Goal: Task Accomplishment & Management: Manage account settings

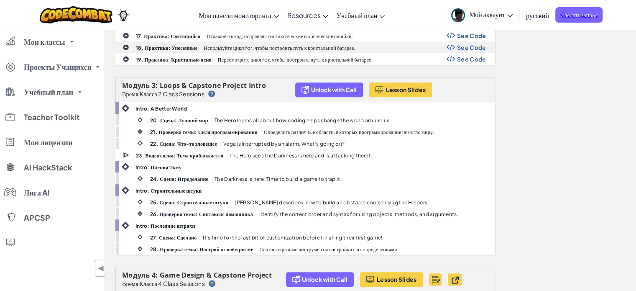
scroll to position [410, 0]
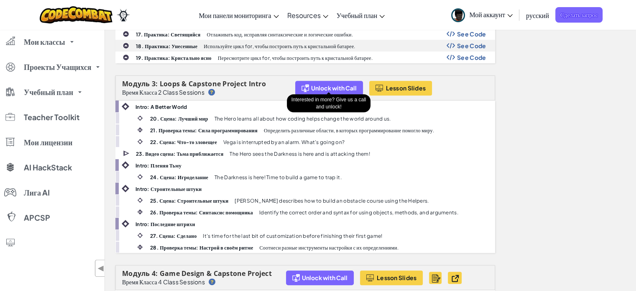
click at [343, 84] on span "Unlock with Call" at bounding box center [334, 87] width 46 height 7
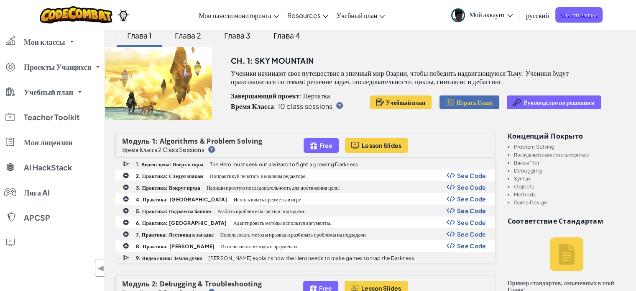
scroll to position [0, 0]
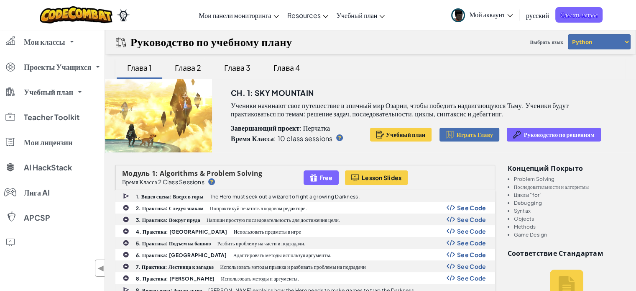
click at [185, 69] on div "Глава 2" at bounding box center [187, 68] width 43 height 20
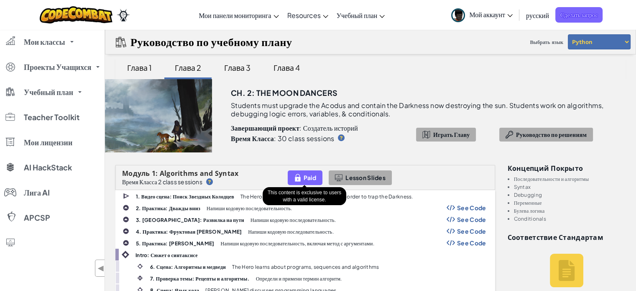
click at [310, 177] on span "Paid" at bounding box center [310, 177] width 13 height 7
click at [301, 177] on img at bounding box center [298, 178] width 8 height 10
click at [295, 176] on img at bounding box center [298, 178] width 8 height 10
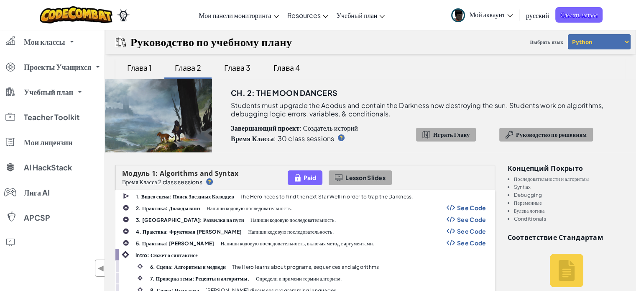
click at [295, 176] on img at bounding box center [298, 178] width 8 height 10
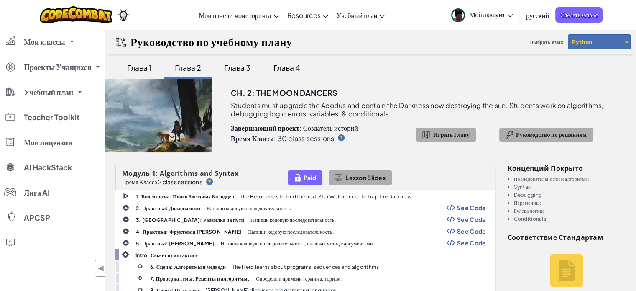
click at [295, 176] on img at bounding box center [298, 178] width 8 height 10
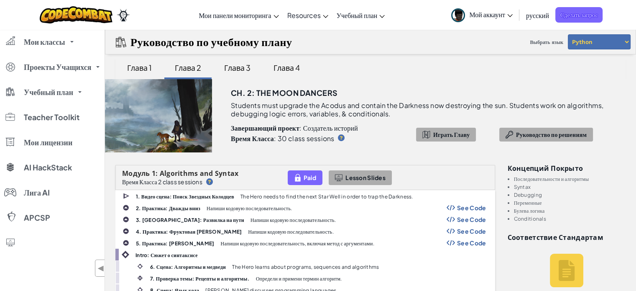
click at [295, 176] on img at bounding box center [298, 178] width 8 height 10
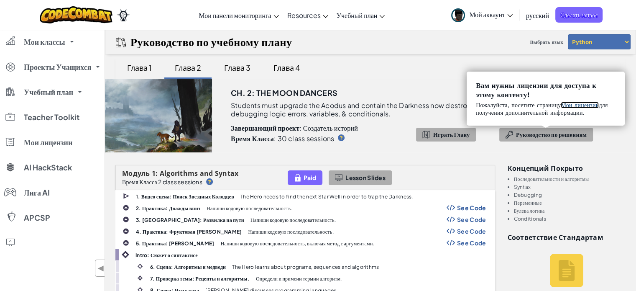
click at [583, 102] on link "Мои лицензии" at bounding box center [580, 105] width 38 height 7
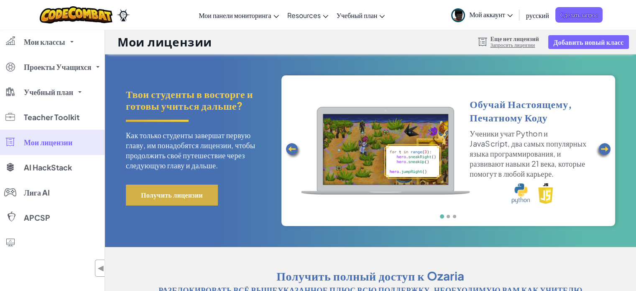
click at [185, 197] on button "Получить лицензии" at bounding box center [172, 194] width 92 height 21
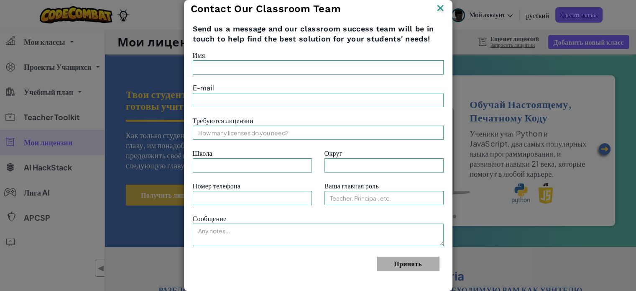
type input "[PERSON_NAME]"
type input "[EMAIL_ADDRESS][DOMAIN_NAME]"
type input "Privat"
type input "[GEOGRAPHIC_DATA]"
type input "Teacher"
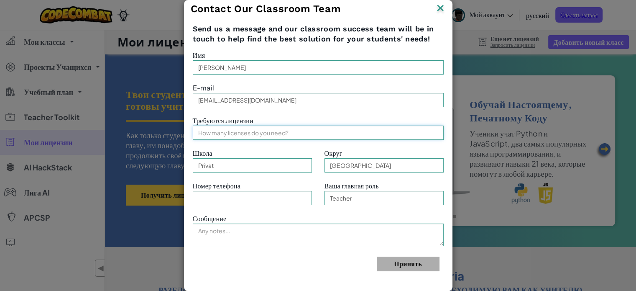
click at [279, 133] on input "text" at bounding box center [318, 132] width 251 height 14
type input "1"
click at [234, 165] on input "Privat" at bounding box center [252, 165] width 119 height 14
type input "P"
type input "Щ"
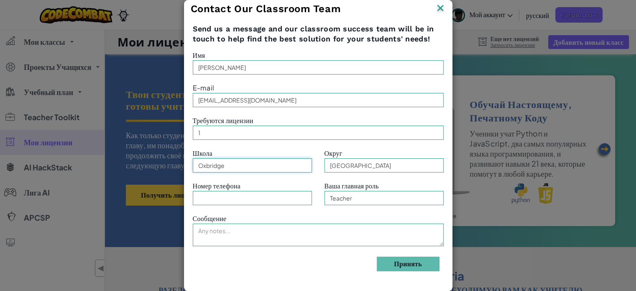
type input "Oxbridge"
click at [241, 199] on input "text" at bounding box center [252, 198] width 119 height 14
type input "[PHONE_NUMBER]"
click at [238, 230] on textarea at bounding box center [318, 234] width 251 height 23
type textarea "P"
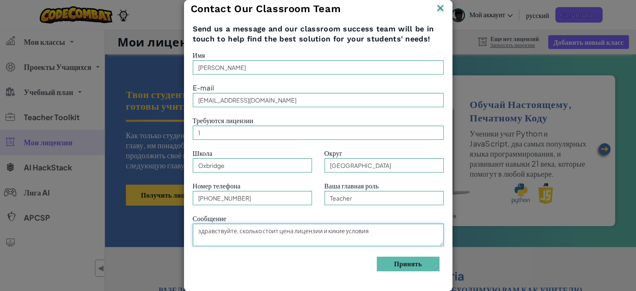
click at [333, 230] on textarea "здравствуйте, сколько стоит цена лицензии и кикие условия" at bounding box center [318, 234] width 251 height 23
click at [370, 230] on textarea "здравствуйте, сколько стоит цена лицензии и какие условия" at bounding box center [318, 234] width 251 height 23
type textarea "здравствуйте, сколько стоит цена лицензии и какие условия ??? спасибо за вниман…"
click at [411, 262] on button "Принять" at bounding box center [408, 263] width 63 height 15
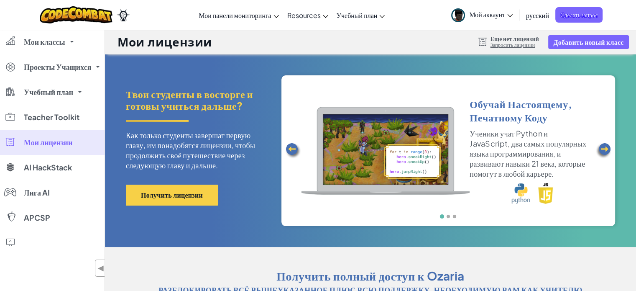
click at [509, 43] on link "Запросить лицензии" at bounding box center [515, 45] width 49 height 7
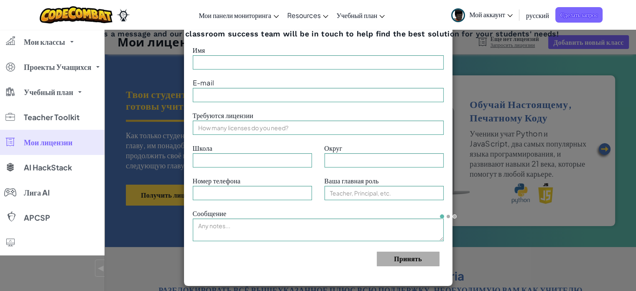
type input "[PERSON_NAME]"
type input "[EMAIL_ADDRESS][DOMAIN_NAME]"
type input "Privat"
type input "[GEOGRAPHIC_DATA]"
type input "Teacher"
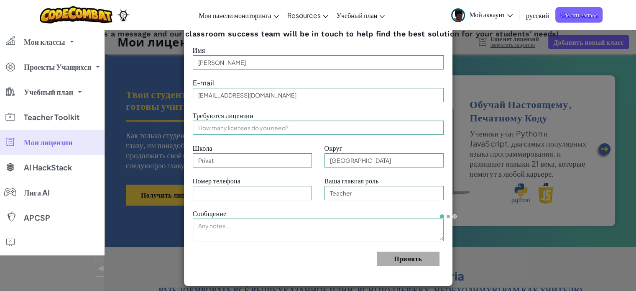
click at [497, 71] on div "Contact Our Classroom Team Send us a message and our classroom success team wil…" at bounding box center [318, 145] width 636 height 291
click at [618, 6] on div "Переключить навигацию Мои панели мониторинга Панель учителя Ozaria CodeCombat У…" at bounding box center [318, 15] width 640 height 30
click at [179, 13] on div "Переключить навигацию Мои панели мониторинга Панель учителя Ozaria CodeCombat У…" at bounding box center [318, 15] width 640 height 30
click at [582, 161] on div "Contact Our Classroom Team Send us a message and our classroom success team wil…" at bounding box center [318, 145] width 636 height 291
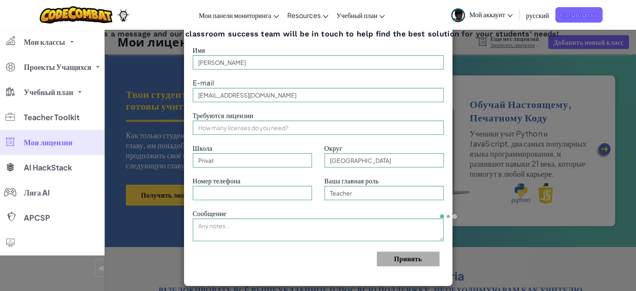
click at [449, 216] on li at bounding box center [448, 216] width 4 height 4
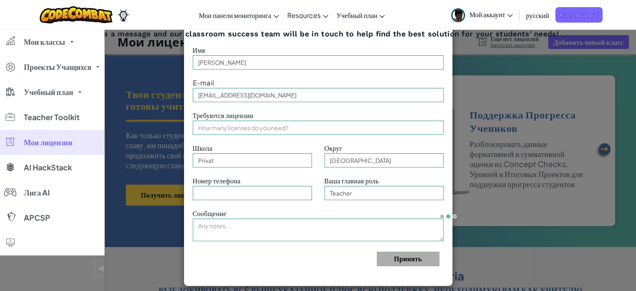
click at [456, 216] on li at bounding box center [454, 216] width 4 height 4
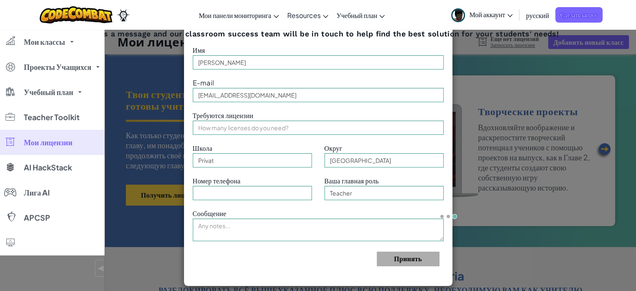
click at [174, 20] on div "Переключить навигацию Мои панели мониторинга Панель учителя Ozaria CodeCombat У…" at bounding box center [318, 15] width 640 height 30
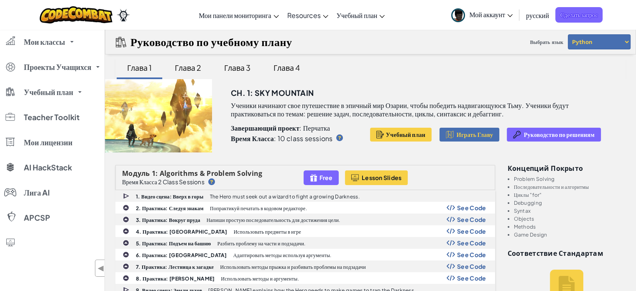
click at [627, 43] on select "Python JavaScript" at bounding box center [599, 41] width 63 height 15
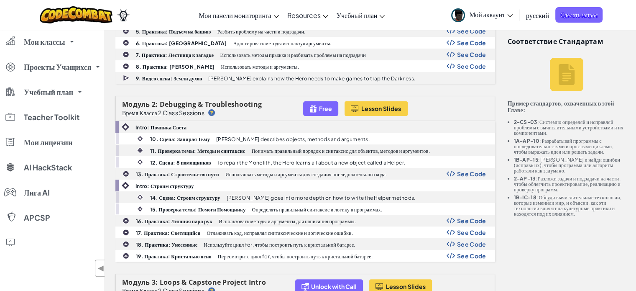
scroll to position [215, 0]
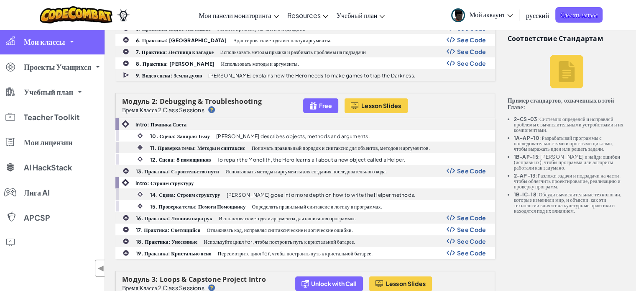
click at [79, 40] on link "Мои классы" at bounding box center [52, 41] width 105 height 25
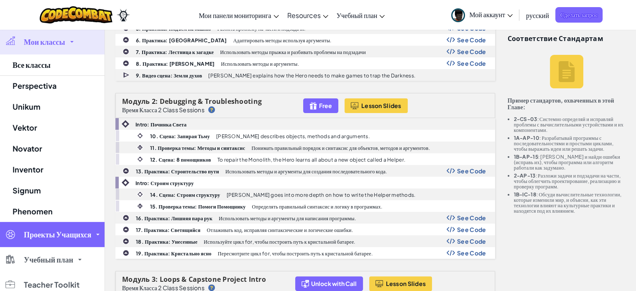
click at [95, 234] on link "Проекты Учащихся" at bounding box center [52, 234] width 105 height 25
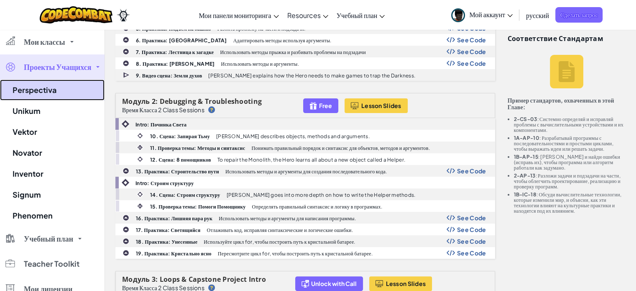
click at [54, 87] on link "Perspectiva" at bounding box center [52, 89] width 105 height 21
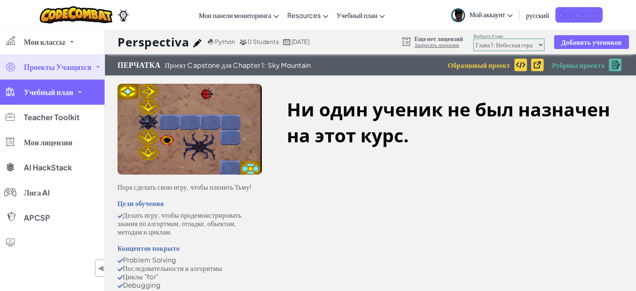
click at [73, 90] on span "Учебный план" at bounding box center [48, 92] width 49 height 8
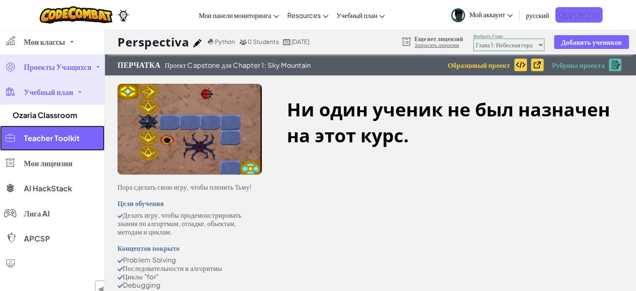
click at [69, 135] on span "Teacher Toolkit" at bounding box center [52, 138] width 56 height 8
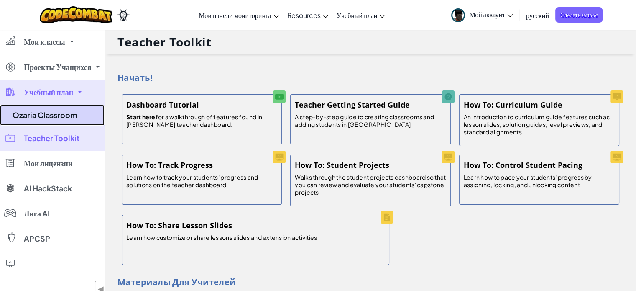
click at [77, 114] on link "Ozaria Classroom" at bounding box center [52, 115] width 105 height 21
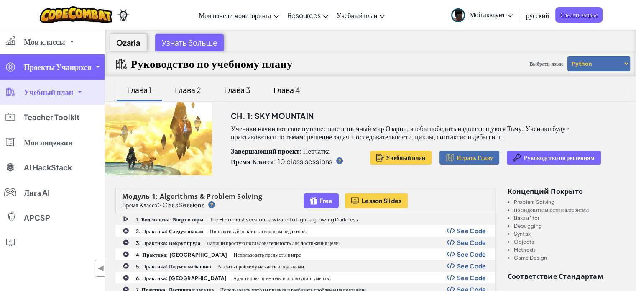
click at [77, 68] on span "Проекты Учащихся" at bounding box center [57, 67] width 67 height 8
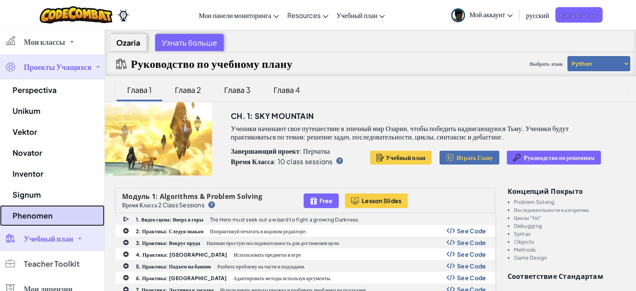
drag, startPoint x: 42, startPoint y: 87, endPoint x: 86, endPoint y: 209, distance: 129.5
click at [86, 209] on link "Phenomen" at bounding box center [52, 215] width 105 height 21
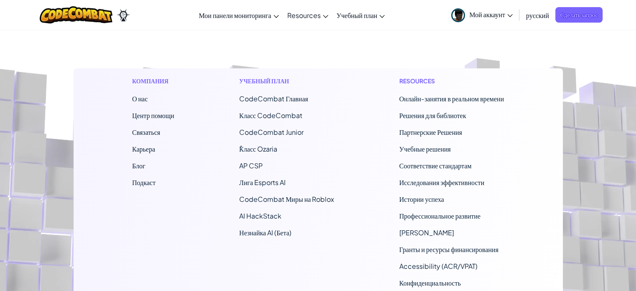
scroll to position [387, 0]
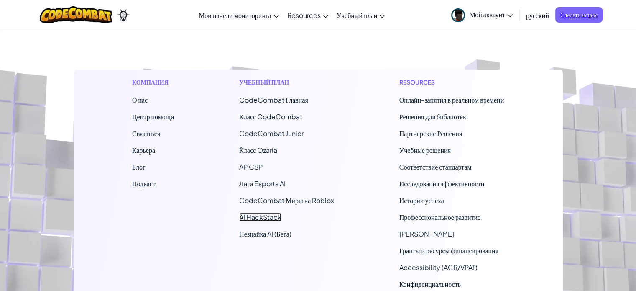
click at [256, 216] on link "AI HackStack" at bounding box center [260, 216] width 42 height 9
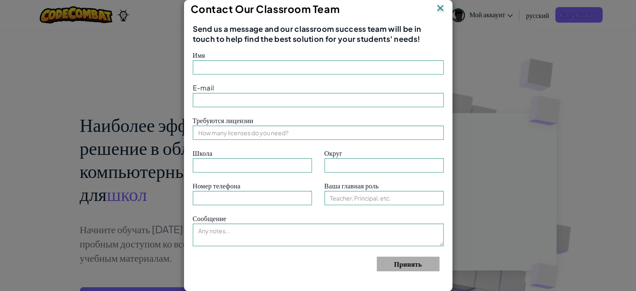
type input "[PERSON_NAME]"
type input "[EMAIL_ADDRESS][DOMAIN_NAME]"
type input "Privat"
type input "[GEOGRAPHIC_DATA]"
type input "Teacher"
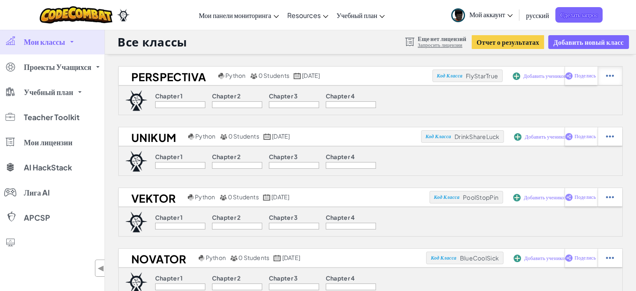
click at [613, 77] on img at bounding box center [610, 76] width 8 height 8
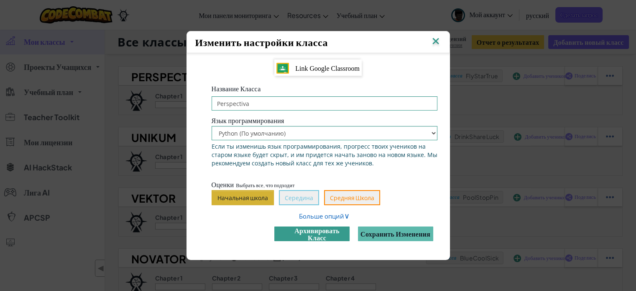
click at [320, 230] on button "архивировать класс" at bounding box center [311, 233] width 75 height 15
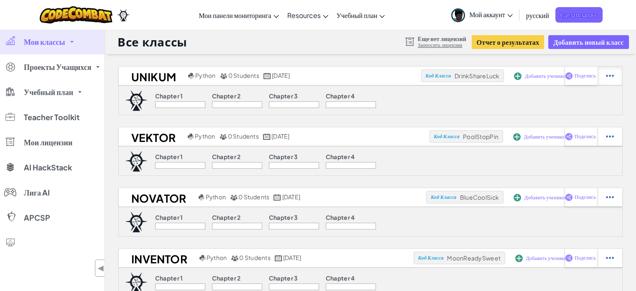
click at [613, 75] on img at bounding box center [610, 76] width 8 height 8
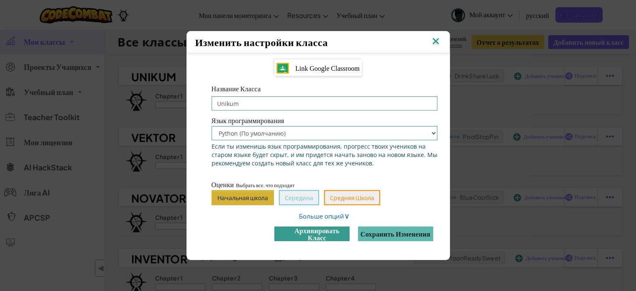
click at [320, 233] on button "архивировать класс" at bounding box center [311, 233] width 75 height 15
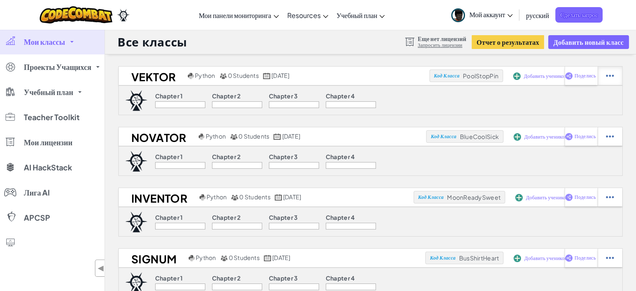
click at [613, 74] on img at bounding box center [610, 76] width 8 height 8
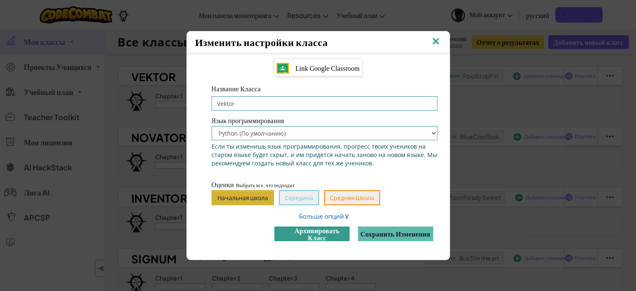
click at [321, 229] on button "архивировать класс" at bounding box center [311, 233] width 75 height 15
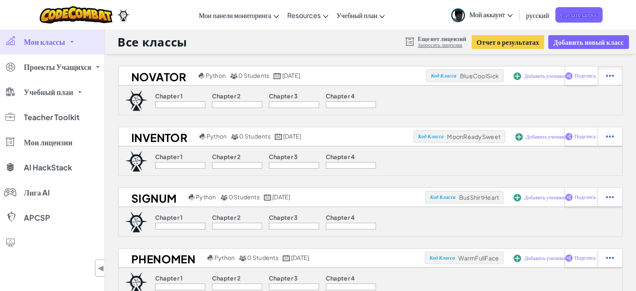
click at [608, 75] on img at bounding box center [610, 76] width 8 height 8
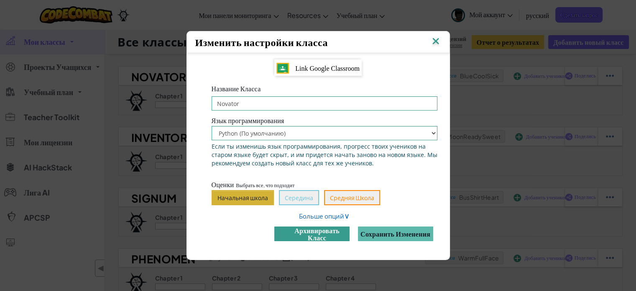
click at [330, 231] on button "архивировать класс" at bounding box center [311, 233] width 75 height 15
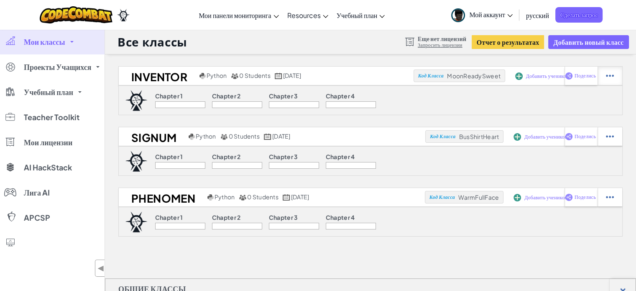
click at [611, 78] on img at bounding box center [610, 76] width 8 height 8
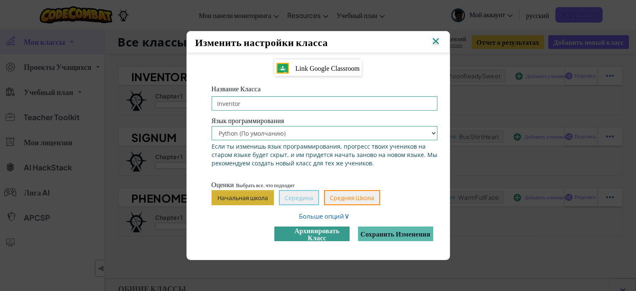
click at [320, 231] on button "архивировать класс" at bounding box center [311, 233] width 75 height 15
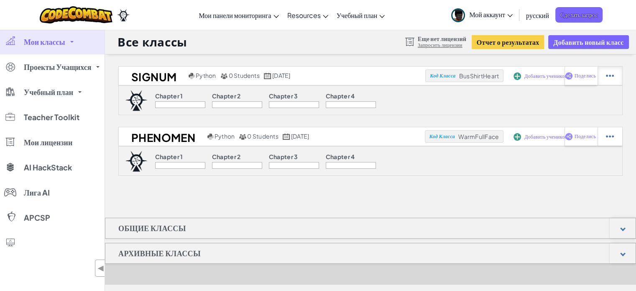
click at [611, 74] on img at bounding box center [610, 76] width 8 height 8
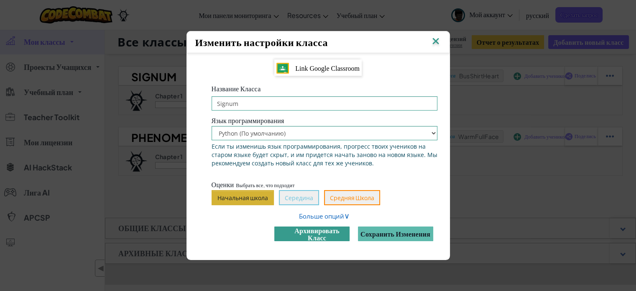
click at [322, 230] on button "архивировать класс" at bounding box center [311, 233] width 75 height 15
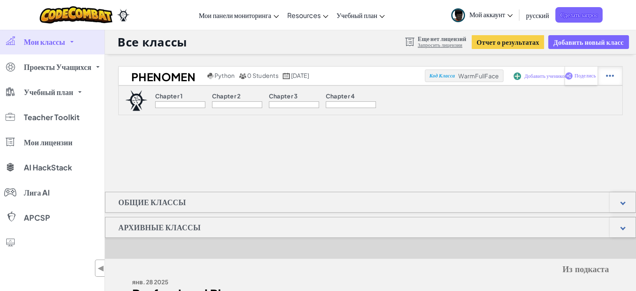
click at [612, 72] on div at bounding box center [610, 75] width 25 height 18
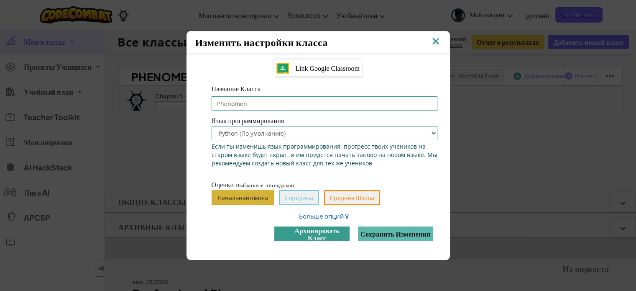
click at [313, 237] on button "архивировать класс" at bounding box center [311, 233] width 75 height 15
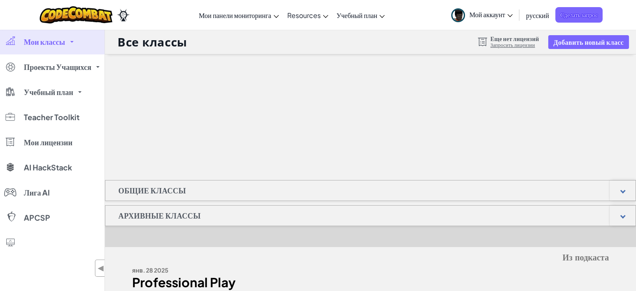
drag, startPoint x: 433, startPoint y: 170, endPoint x: 368, endPoint y: 157, distance: 66.5
click at [368, 157] on div "Общие классы Архивные классы Perspectiva Python 0 Students май 5-го, 2025 Код К…" at bounding box center [370, 203] width 531 height 299
